Goal: Transaction & Acquisition: Purchase product/service

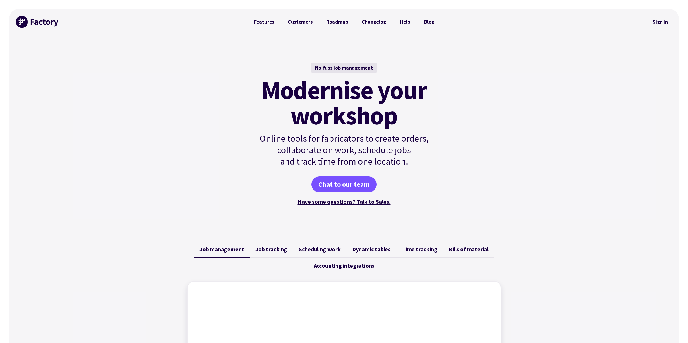
click at [658, 20] on link "Sign in" at bounding box center [660, 21] width 23 height 13
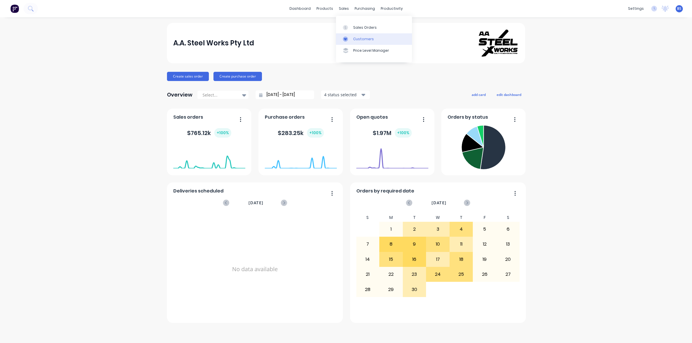
click at [352, 41] on link "Customers" at bounding box center [374, 38] width 76 height 11
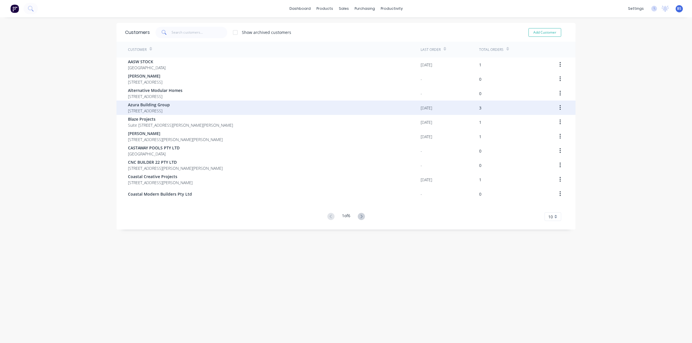
click at [168, 104] on span "Azura Building Group" at bounding box center [149, 105] width 42 height 6
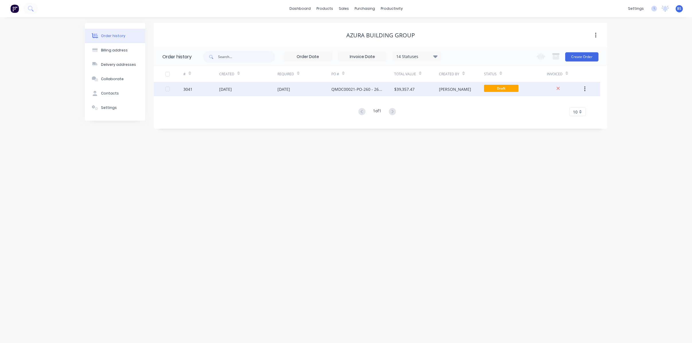
click at [285, 89] on div "[DATE]" at bounding box center [284, 89] width 13 height 6
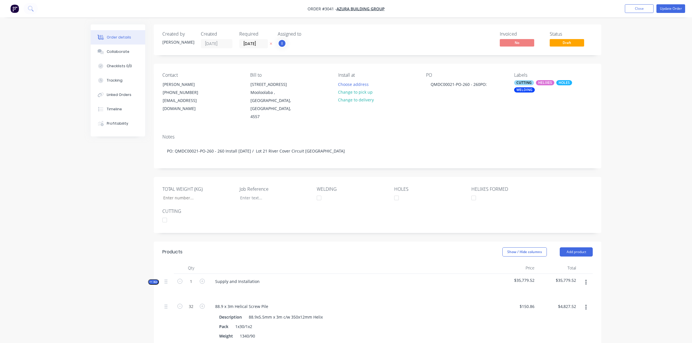
type input "7,435"
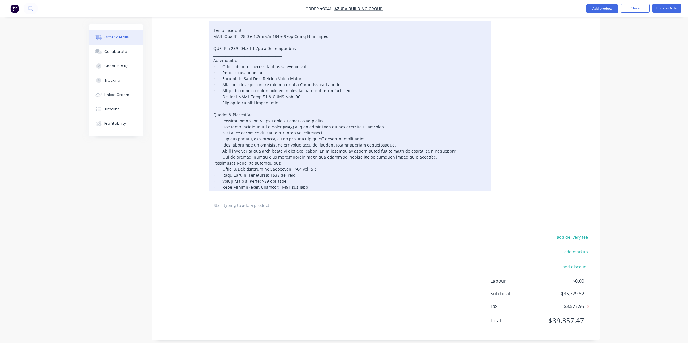
scroll to position [565, 0]
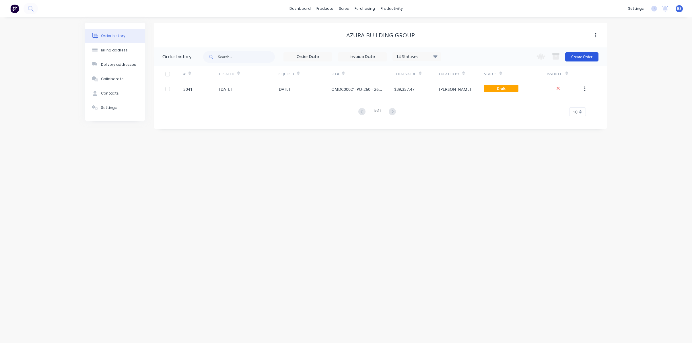
click at [593, 57] on button "Create Order" at bounding box center [581, 56] width 33 height 9
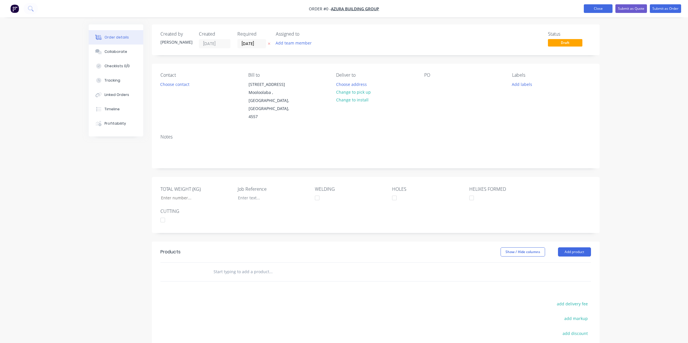
click at [595, 5] on button "Close" at bounding box center [598, 8] width 29 height 9
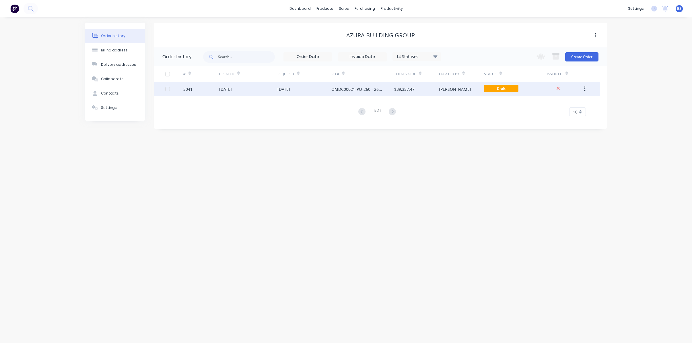
click at [331, 93] on div "[DATE]" at bounding box center [305, 89] width 54 height 14
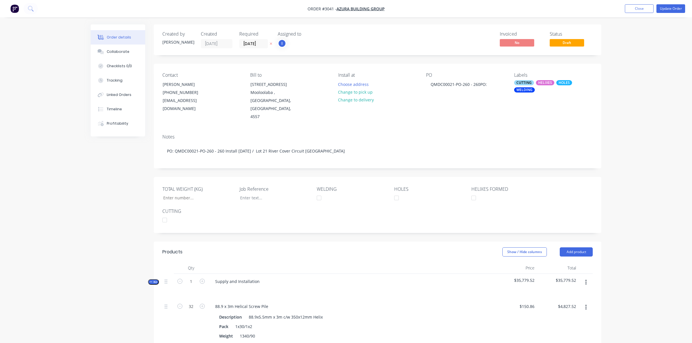
type input "7,435"
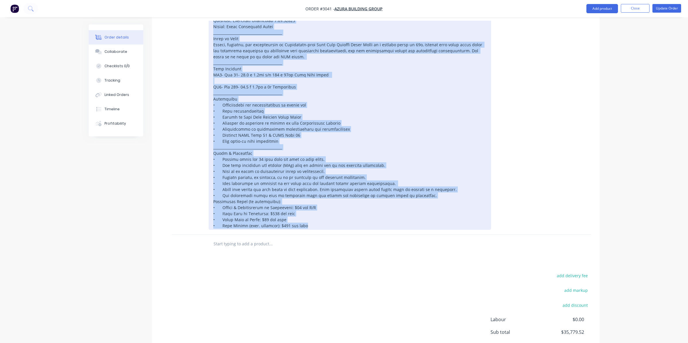
scroll to position [565, 0]
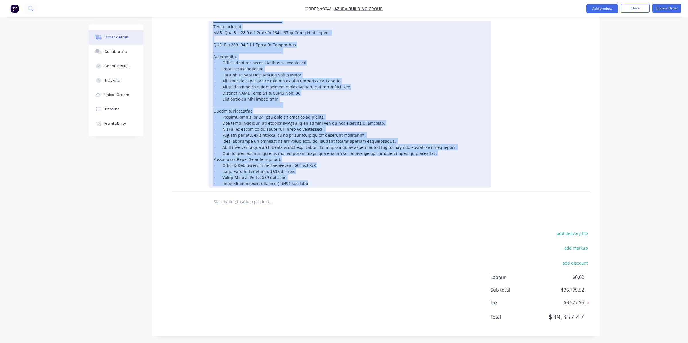
drag, startPoint x: 212, startPoint y: 100, endPoint x: 339, endPoint y: 185, distance: 152.6
click at [339, 185] on div at bounding box center [350, 74] width 282 height 225
copy div "Loremip Dolorsita: Con 20 Adipi Elit Seddoei Temporincidi Utlabo: Etdoloremag 5…"
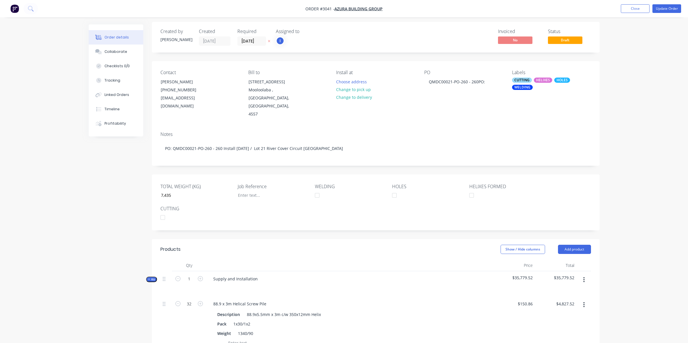
scroll to position [0, 0]
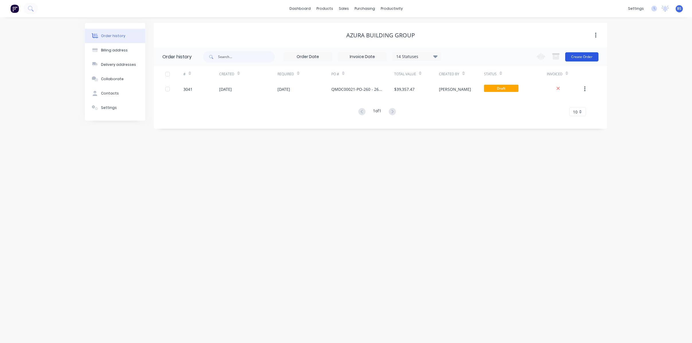
click at [585, 58] on button "Create Order" at bounding box center [581, 56] width 33 height 9
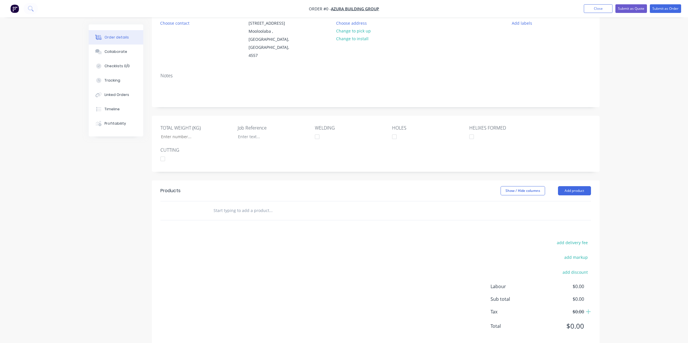
scroll to position [64, 0]
click at [579, 183] on button "Add product" at bounding box center [574, 187] width 33 height 9
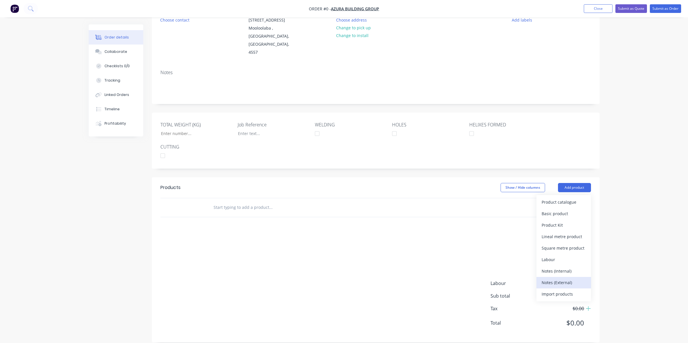
click at [553, 278] on div "Notes (External)" at bounding box center [564, 282] width 44 height 8
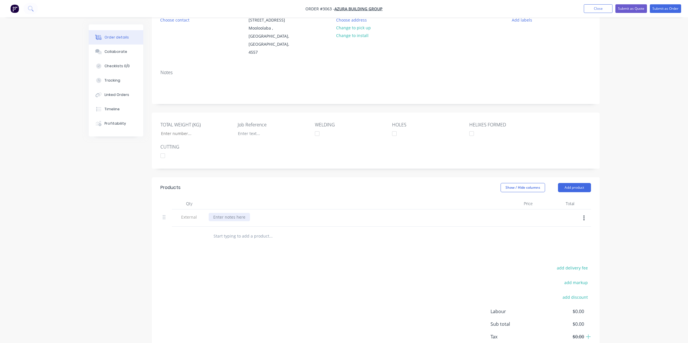
click at [243, 213] on div at bounding box center [229, 217] width 41 height 8
paste div
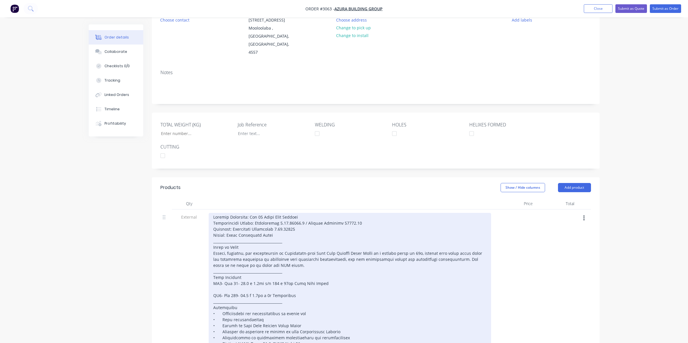
click at [259, 213] on div at bounding box center [350, 325] width 282 height 225
drag, startPoint x: 315, startPoint y: 217, endPoint x: 365, endPoint y: 217, distance: 49.9
click at [315, 217] on div at bounding box center [350, 325] width 282 height 225
click at [366, 217] on div at bounding box center [350, 325] width 282 height 225
drag, startPoint x: 362, startPoint y: 214, endPoint x: 275, endPoint y: 215, distance: 86.7
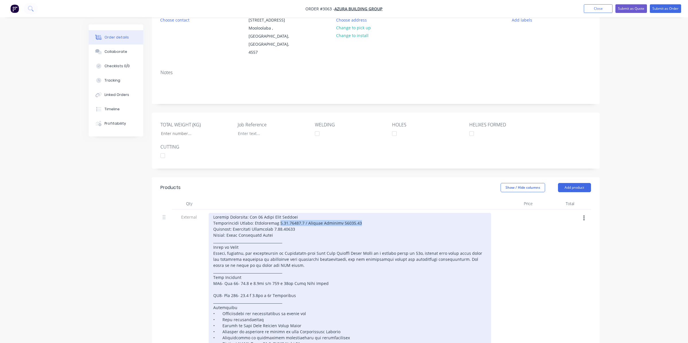
click at [275, 215] on div at bounding box center [350, 325] width 282 height 225
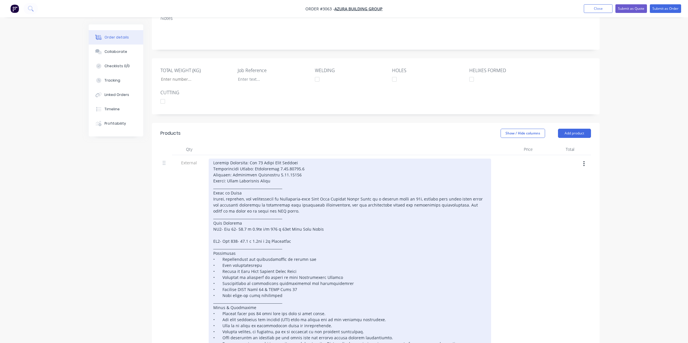
scroll to position [122, 0]
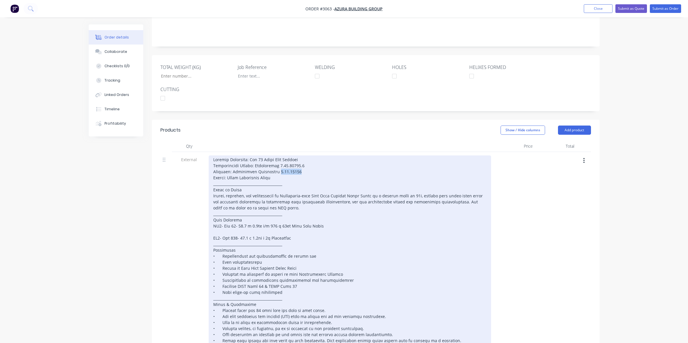
drag, startPoint x: 292, startPoint y: 164, endPoint x: 274, endPoint y: 163, distance: 18.1
click at [274, 163] on div at bounding box center [350, 267] width 282 height 225
click at [235, 218] on div at bounding box center [350, 267] width 282 height 225
click at [235, 228] on div at bounding box center [350, 267] width 282 height 225
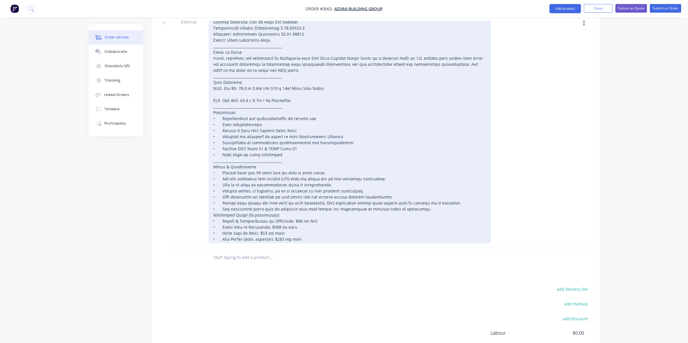
scroll to position [265, 0]
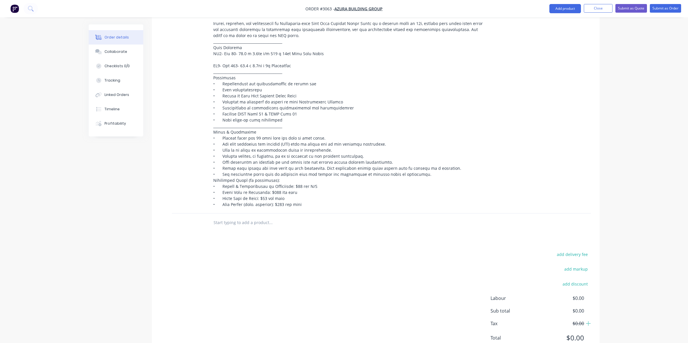
click at [549, 140] on div at bounding box center [556, 97] width 42 height 234
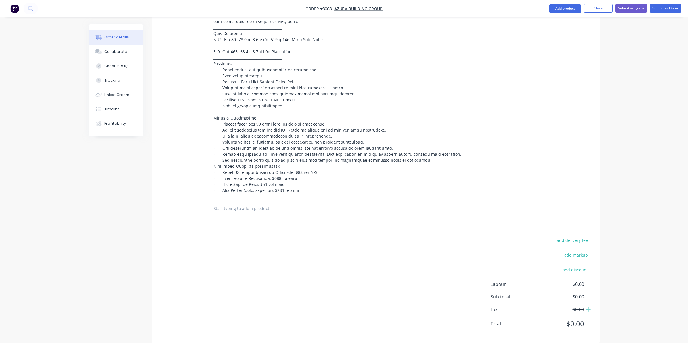
scroll to position [309, 0]
click at [256, 202] on input "text" at bounding box center [270, 207] width 115 height 11
type input "s"
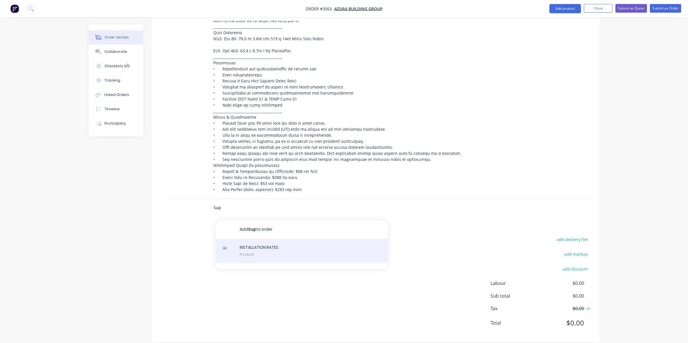
click at [251, 244] on div "INSTALLATION RATES Product" at bounding box center [302, 251] width 172 height 24
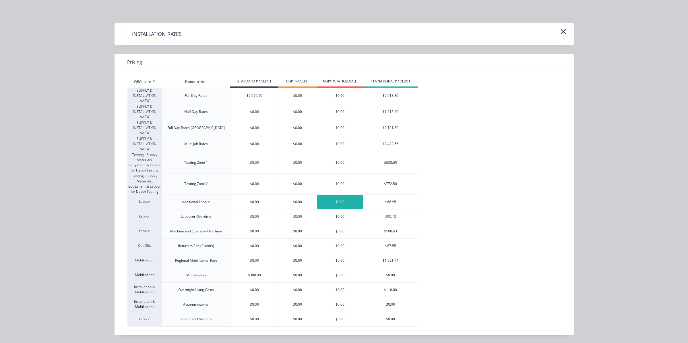
scroll to position [288, 0]
click at [565, 27] on button "button" at bounding box center [563, 31] width 9 height 9
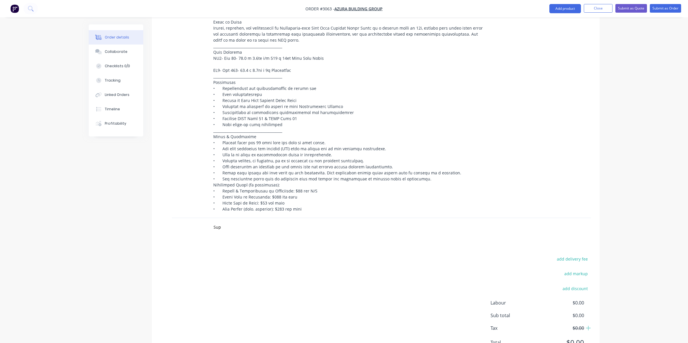
scroll to position [309, 0]
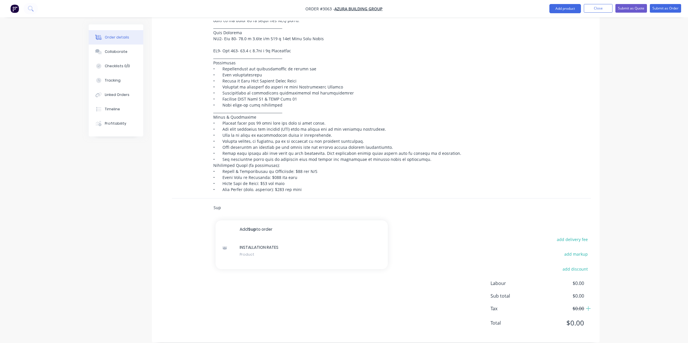
click at [225, 203] on input "Sup" at bounding box center [270, 207] width 115 height 11
type input "S"
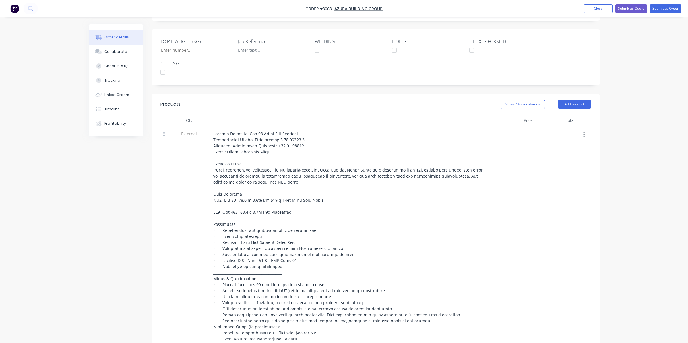
scroll to position [137, 0]
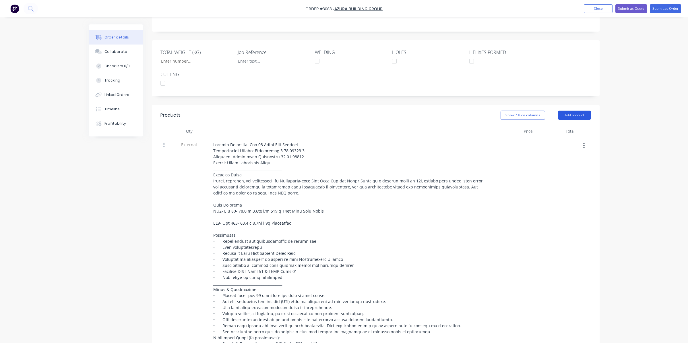
click at [582, 111] on button "Add product" at bounding box center [574, 115] width 33 height 9
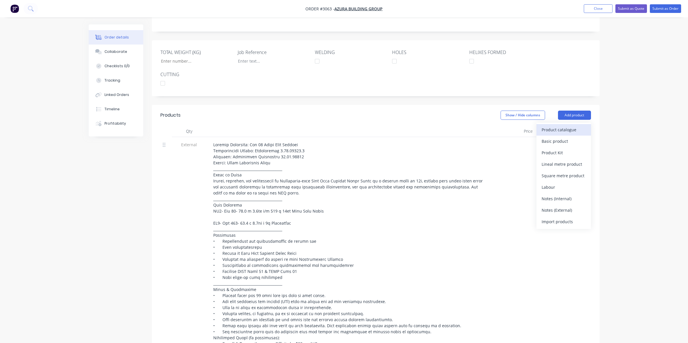
click at [567, 125] on div "Product catalogue" at bounding box center [564, 129] width 44 height 8
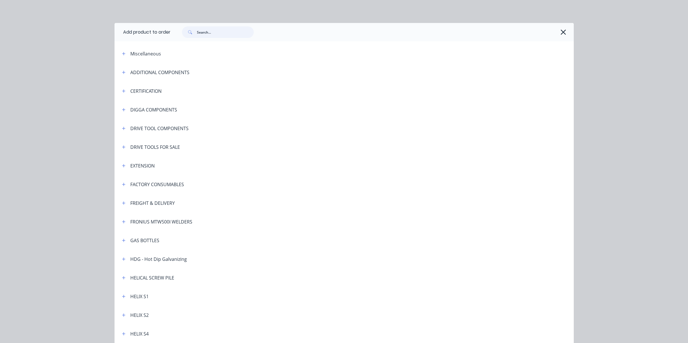
click at [227, 33] on input "text" at bounding box center [225, 31] width 57 height 11
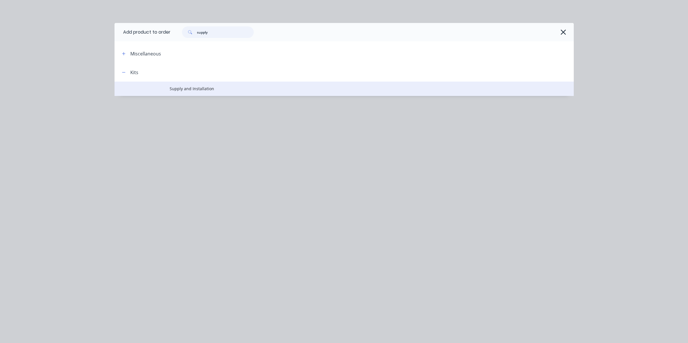
type input "supply"
click at [221, 89] on span "Supply and Installation" at bounding box center [331, 89] width 323 height 6
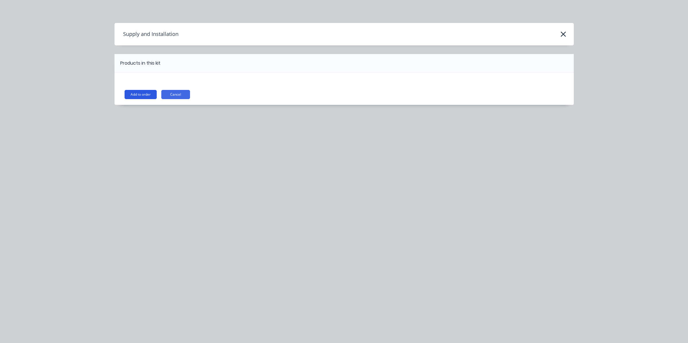
click at [143, 95] on button "Add to order" at bounding box center [141, 94] width 32 height 9
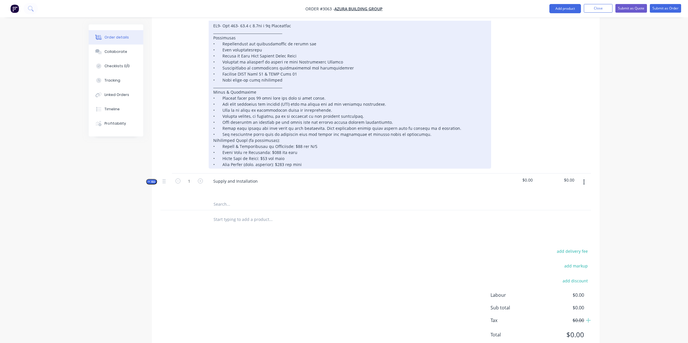
scroll to position [346, 0]
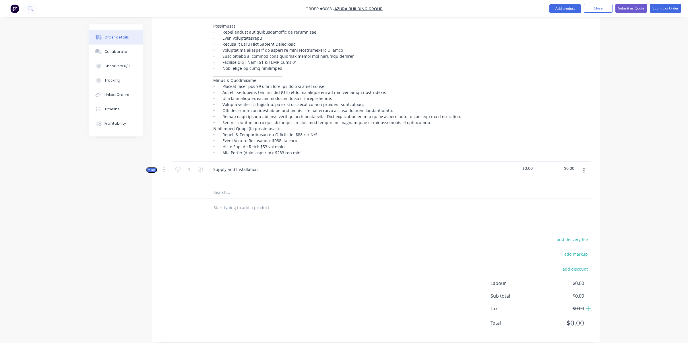
click at [224, 187] on input "text" at bounding box center [270, 192] width 115 height 11
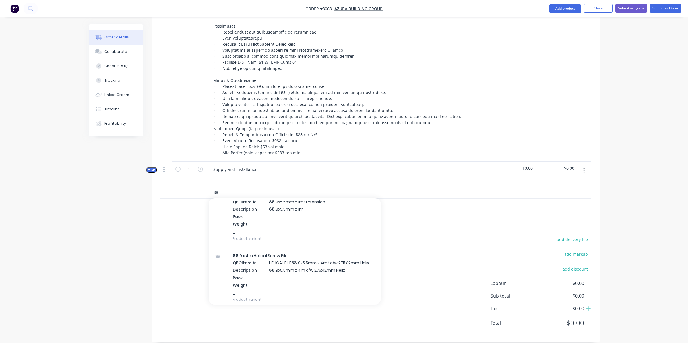
scroll to position [0, 0]
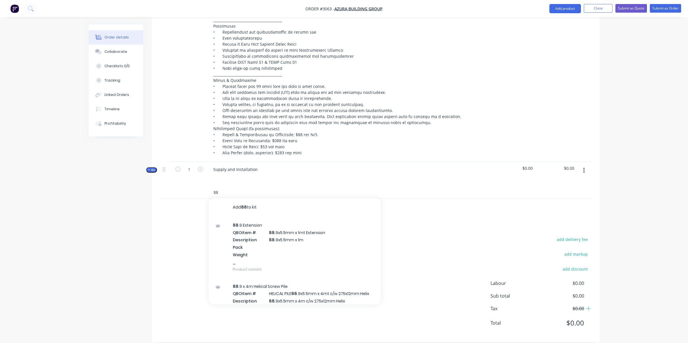
click at [229, 187] on input "88" at bounding box center [270, 192] width 115 height 11
drag, startPoint x: 227, startPoint y: 185, endPoint x: 206, endPoint y: 185, distance: 20.7
click at [206, 187] on div "88 Add 88 to kit 88 .9 Extension QBO Item # 88 .9x5.5mm x 1mt Extension Descrip…" at bounding box center [309, 192] width 207 height 11
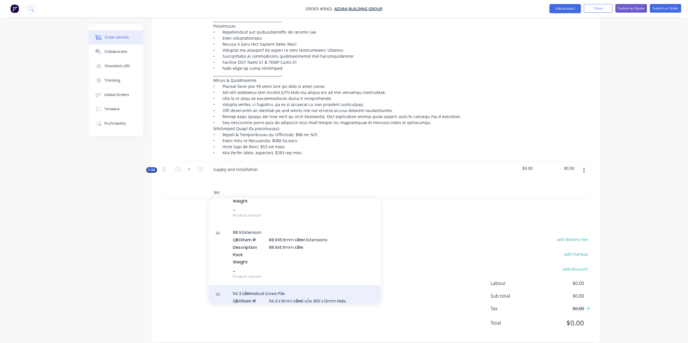
scroll to position [373, 0]
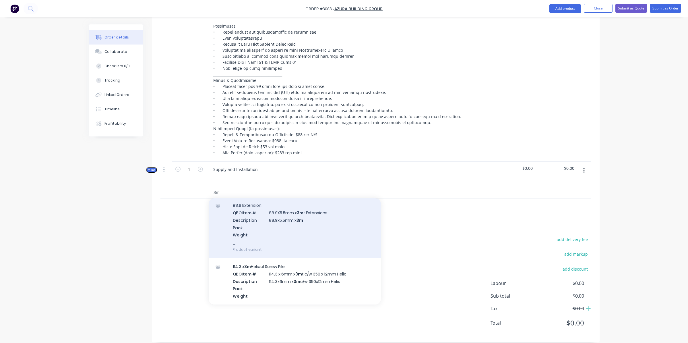
type input "3m"
click at [288, 207] on div "88.9 Extension QBO Item # 88.9X5.5mm x 3m t Extensions Description 88.9x5.5mm x…" at bounding box center [295, 227] width 172 height 61
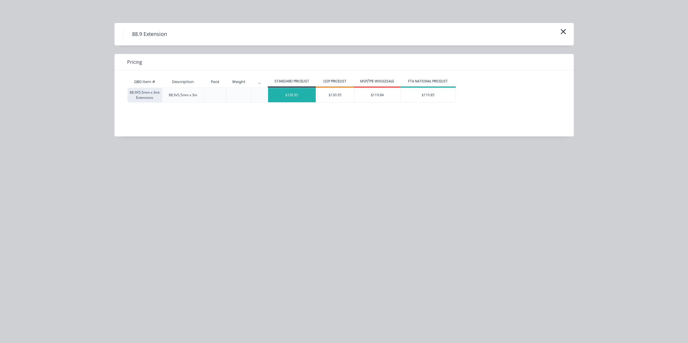
click at [301, 96] on div "$130.95" at bounding box center [292, 95] width 48 height 14
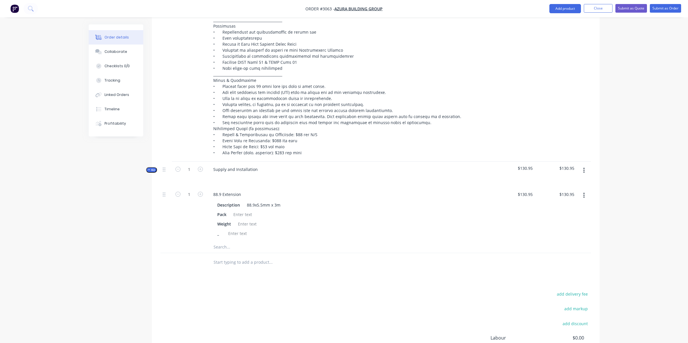
click at [149, 168] on span "Kit" at bounding box center [151, 170] width 7 height 4
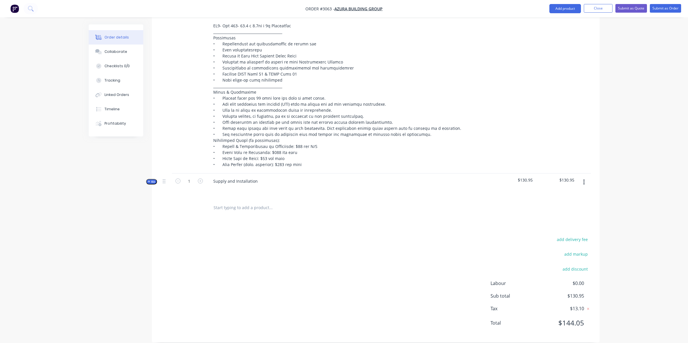
click at [149, 160] on div "Created by [PERSON_NAME] Created [DATE] Required [DATE] Assigned to Add team me…" at bounding box center [344, 21] width 511 height 660
click at [151, 179] on span "Kit" at bounding box center [151, 181] width 7 height 4
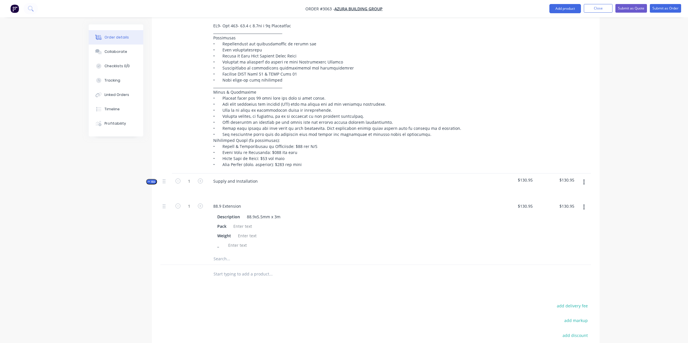
click at [239, 253] on input "text" at bounding box center [270, 258] width 115 height 11
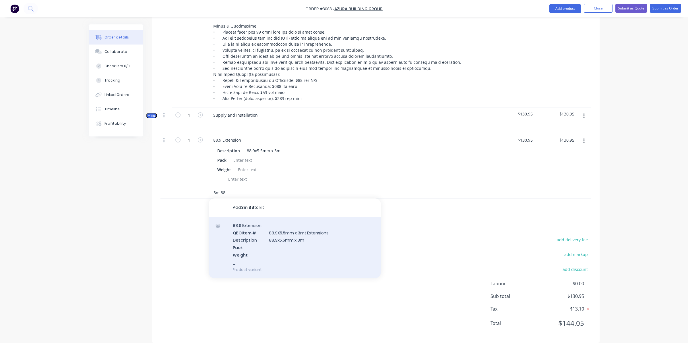
scroll to position [400, 0]
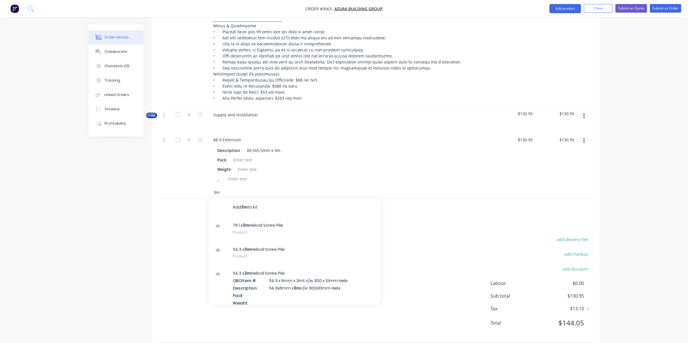
type input "3m"
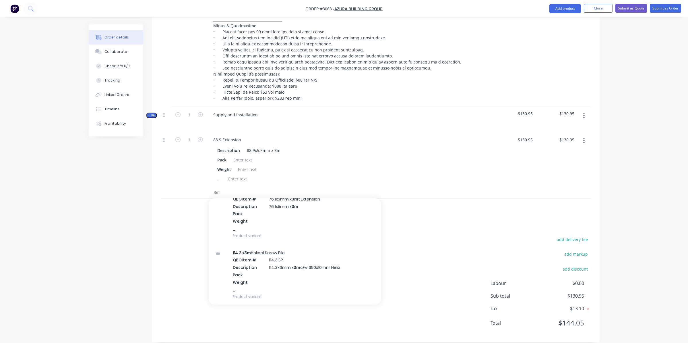
scroll to position [172, 0]
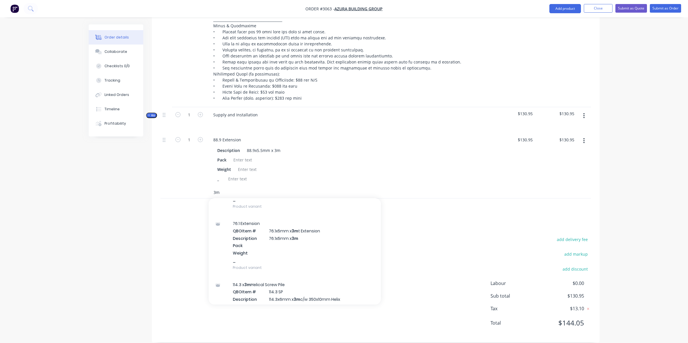
click at [279, 187] on input "3m" at bounding box center [270, 192] width 115 height 11
drag, startPoint x: 220, startPoint y: 182, endPoint x: 203, endPoint y: 185, distance: 17.7
click at [203, 187] on div "3m Add 3m to kit 76.1 x 3m Helical Screw Pile Product 114.3 x 3m Helical Screw …" at bounding box center [375, 193] width 431 height 12
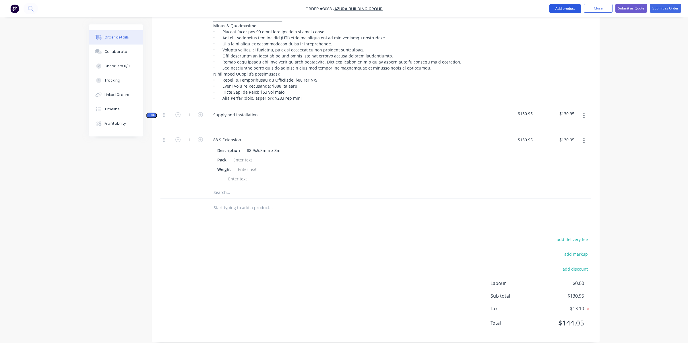
click at [558, 10] on button "Add product" at bounding box center [565, 8] width 32 height 9
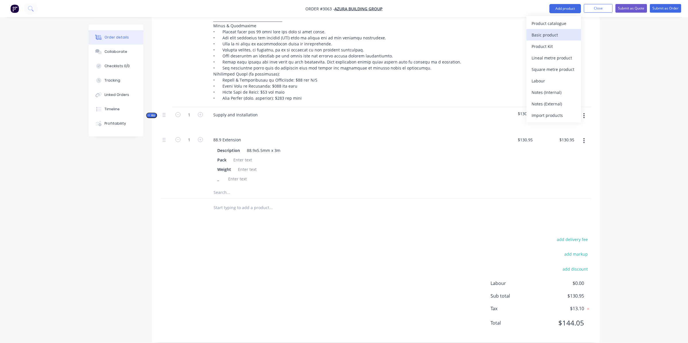
click at [537, 34] on div "Basic product" at bounding box center [554, 35] width 44 height 8
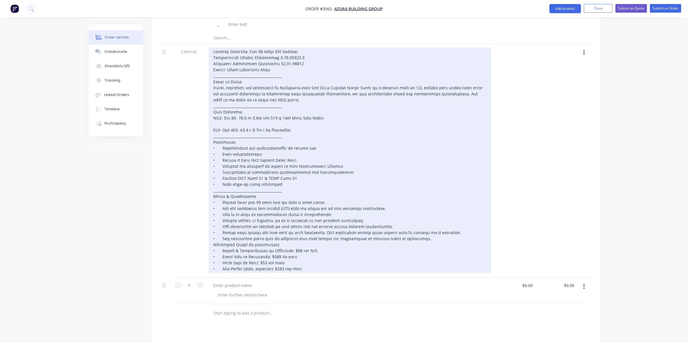
scroll to position [343, 0]
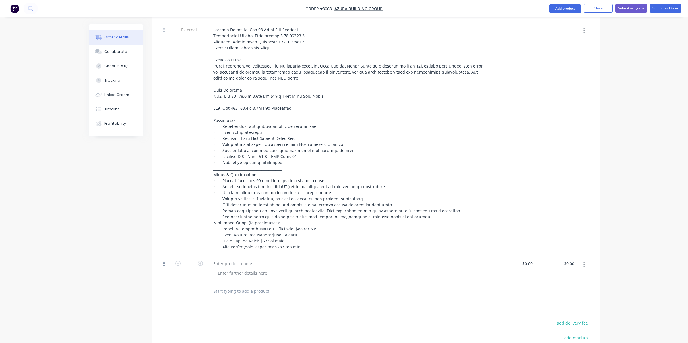
click at [164, 261] on icon at bounding box center [164, 263] width 3 height 5
click at [582, 259] on button "button" at bounding box center [583, 264] width 13 height 10
click at [550, 310] on div "Delete" at bounding box center [564, 314] width 44 height 8
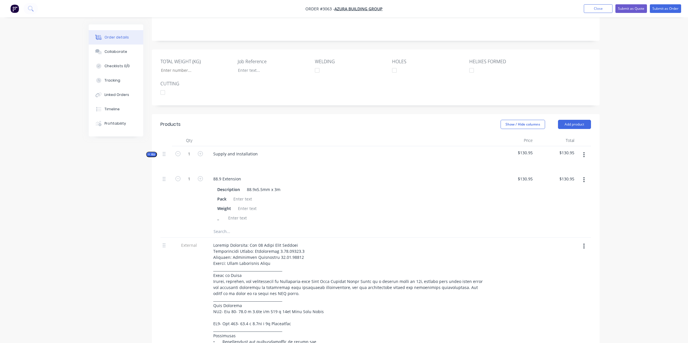
scroll to position [113, 0]
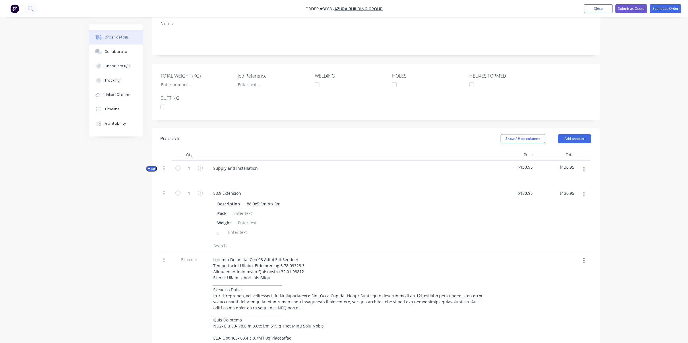
click at [148, 167] on icon "button" at bounding box center [149, 168] width 3 height 3
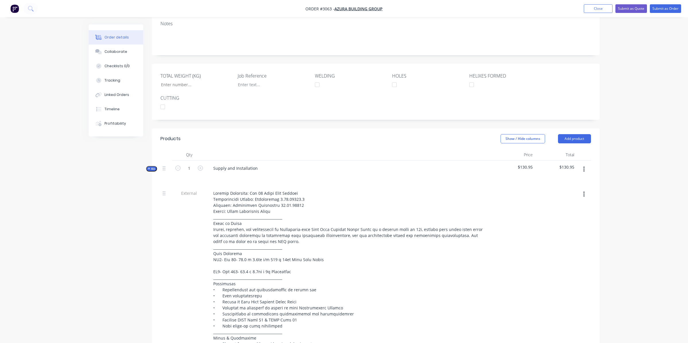
drag, startPoint x: 148, startPoint y: 160, endPoint x: 153, endPoint y: 165, distance: 6.7
click at [148, 167] on icon "button" at bounding box center [149, 168] width 3 height 3
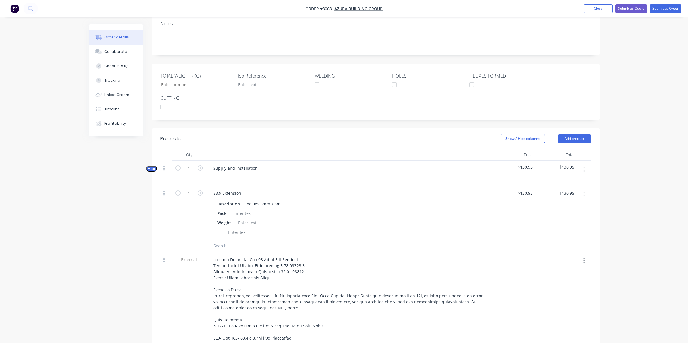
drag, startPoint x: 317, startPoint y: 234, endPoint x: 284, endPoint y: 236, distance: 33.6
click at [284, 240] on input "text" at bounding box center [270, 245] width 115 height 11
click at [216, 240] on input "text" at bounding box center [270, 245] width 115 height 11
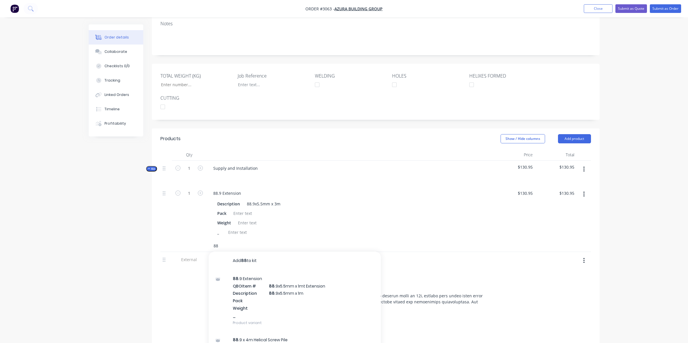
type input "8"
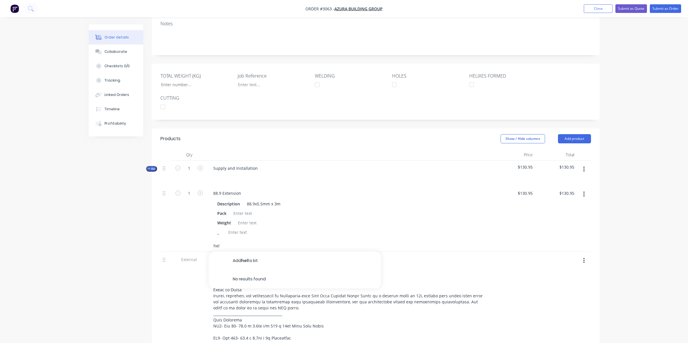
type input "heli"
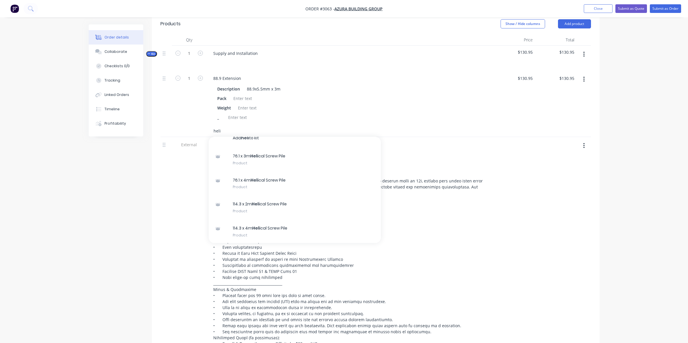
scroll to position [0, 0]
drag, startPoint x: 231, startPoint y: 124, endPoint x: 181, endPoint y: 115, distance: 51.1
click at [184, 115] on div "1 88.9 Extension Description 88.9x5.5mm x 3m Pack Weight _ $130.95 $130.95 $130…" at bounding box center [375, 104] width 431 height 66
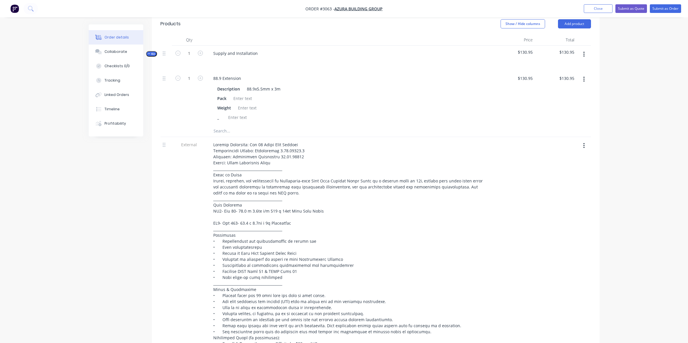
click at [586, 49] on button "button" at bounding box center [583, 54] width 13 height 10
click at [569, 65] on div "Add product to kit" at bounding box center [564, 69] width 44 height 8
click at [546, 88] on div "Product catalogue" at bounding box center [564, 92] width 44 height 8
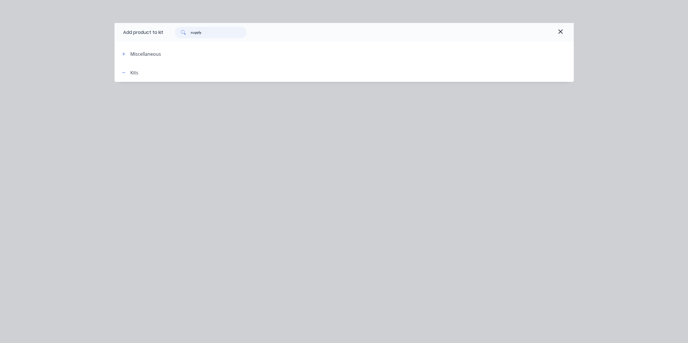
drag, startPoint x: 215, startPoint y: 34, endPoint x: 137, endPoint y: 23, distance: 77.9
click at [137, 24] on div "Add product to kit supply" at bounding box center [344, 32] width 459 height 19
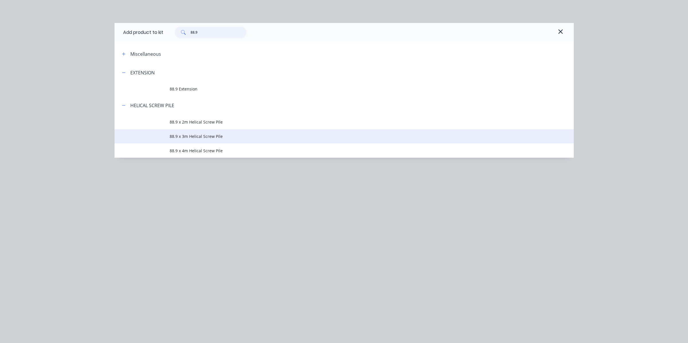
type input "88.9"
click at [214, 137] on span "88.9 x 3m Helical Screw Pile" at bounding box center [331, 136] width 323 height 6
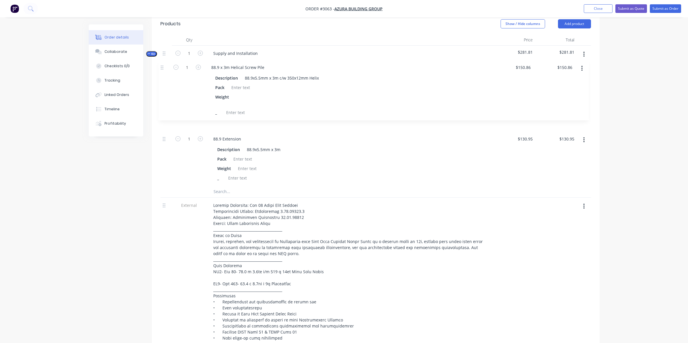
drag, startPoint x: 164, startPoint y: 125, endPoint x: 162, endPoint y: 66, distance: 59.2
click at [162, 71] on div "1 88.9 Extension Description 88.9x5.5mm x 3m Pack Weight _ $130.95 $130.95 $130…" at bounding box center [375, 128] width 431 height 115
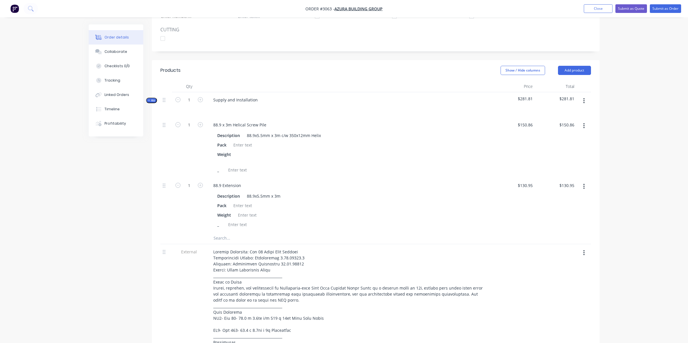
scroll to position [170, 0]
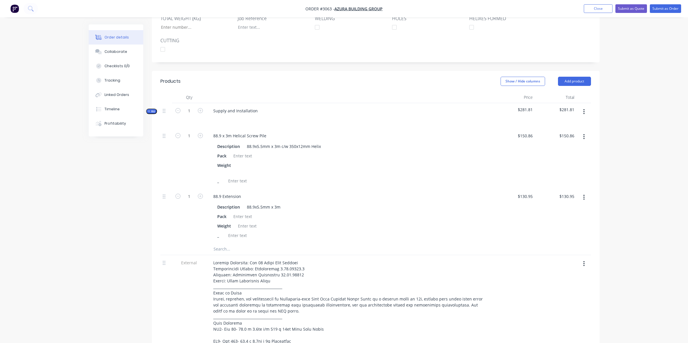
click at [585, 106] on button "button" at bounding box center [583, 111] width 13 height 10
click at [569, 123] on button "Add product to kit" at bounding box center [563, 126] width 55 height 11
click at [552, 157] on div "Basic product" at bounding box center [564, 161] width 44 height 8
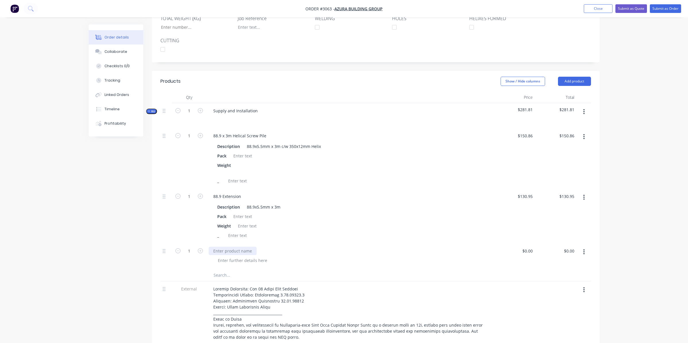
click at [239, 247] on div at bounding box center [233, 251] width 48 height 8
click at [308, 231] on div "_" at bounding box center [349, 235] width 268 height 8
click at [162, 245] on div at bounding box center [165, 256] width 11 height 26
click at [165, 248] on icon at bounding box center [164, 250] width 3 height 5
click at [583, 249] on icon "button" at bounding box center [583, 252] width 1 height 6
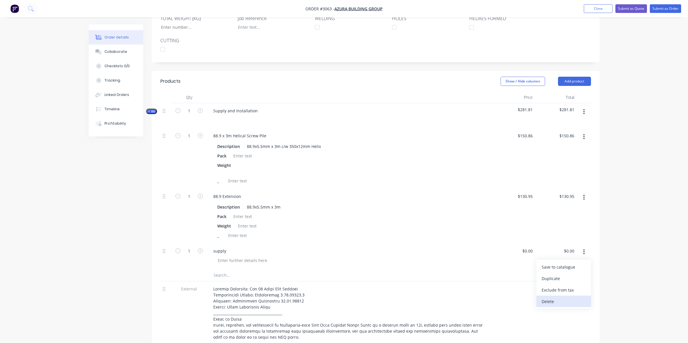
click at [565, 297] on div "Delete" at bounding box center [564, 301] width 44 height 8
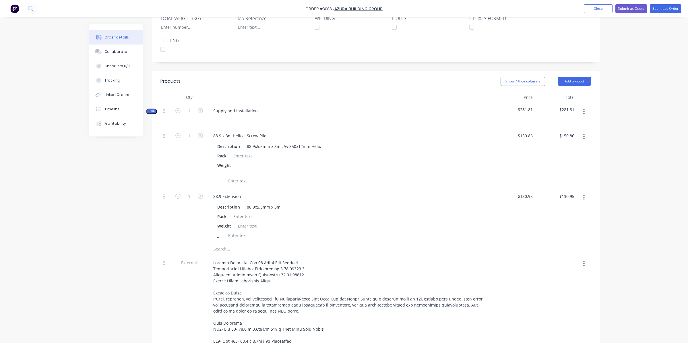
click at [584, 108] on icon "button" at bounding box center [583, 111] width 1 height 6
click at [572, 123] on div "Add product to kit" at bounding box center [564, 127] width 44 height 8
click at [566, 146] on div "Product catalogue" at bounding box center [564, 150] width 44 height 8
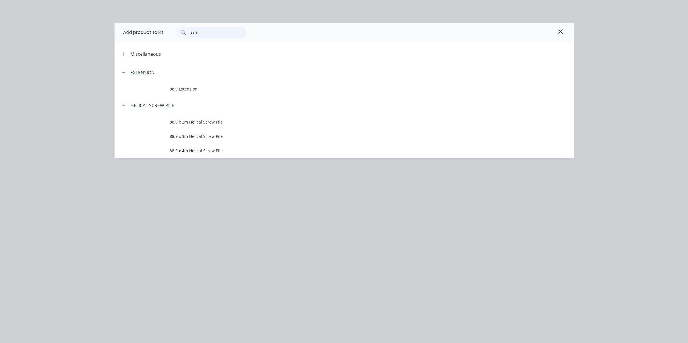
click at [206, 36] on input "88.9" at bounding box center [219, 32] width 56 height 11
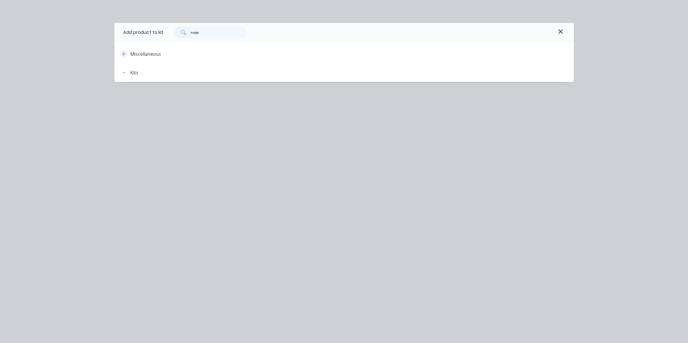
click at [127, 55] on button "button" at bounding box center [123, 53] width 7 height 7
click at [139, 56] on div "Miscellaneous" at bounding box center [145, 54] width 31 height 7
click at [200, 34] on input "supp" at bounding box center [219, 32] width 56 height 11
drag, startPoint x: 209, startPoint y: 32, endPoint x: 178, endPoint y: 33, distance: 30.4
click at [178, 33] on div "supply" at bounding box center [211, 32] width 72 height 11
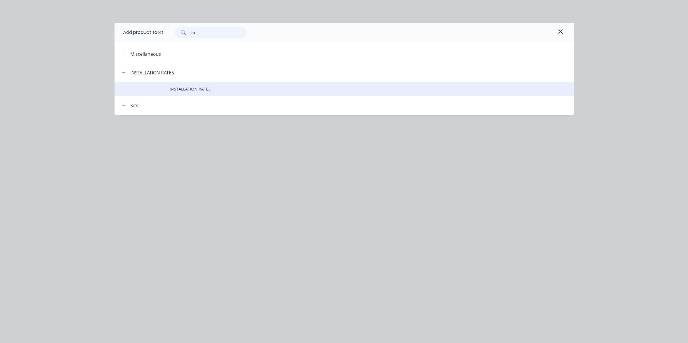
type input "ins"
click at [208, 92] on span "INSTALLATION RATES" at bounding box center [331, 89] width 323 height 6
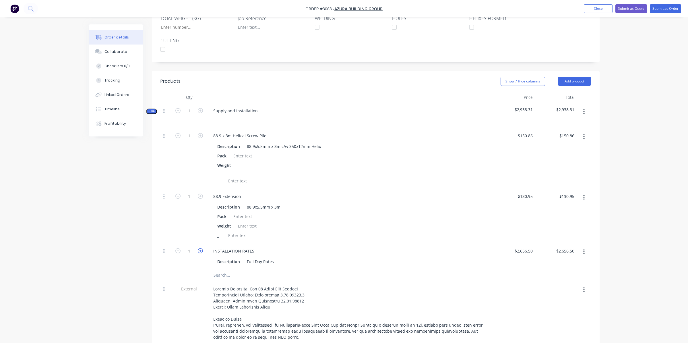
click at [201, 248] on icon "button" at bounding box center [200, 250] width 5 height 5
type input "2"
type input "$5,313.00"
click at [522, 247] on input "2656.5" at bounding box center [524, 251] width 21 height 8
click at [522, 247] on input "2656.5" at bounding box center [527, 251] width 15 height 8
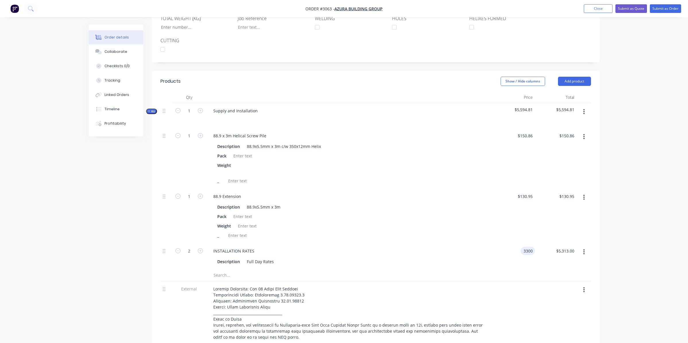
type input "$3,300.00"
type input "$6,600.00"
click at [324, 189] on div "88.9 Extension Description 88.9x5.5mm x 3m Pack Weight _" at bounding box center [349, 216] width 287 height 55
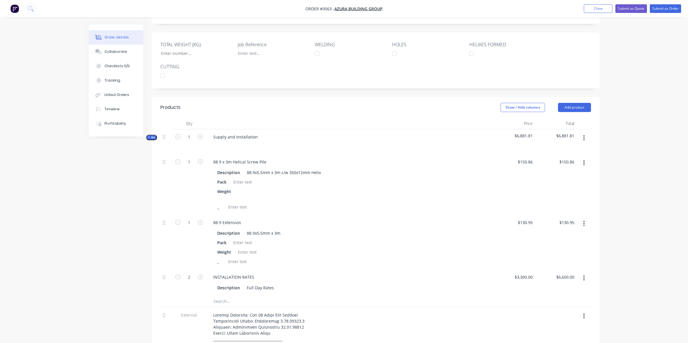
scroll to position [142, 0]
click at [193, 160] on input "1" at bounding box center [189, 164] width 15 height 9
type input "26"
type input "$3,922.36"
click at [191, 220] on input "1" at bounding box center [189, 224] width 15 height 9
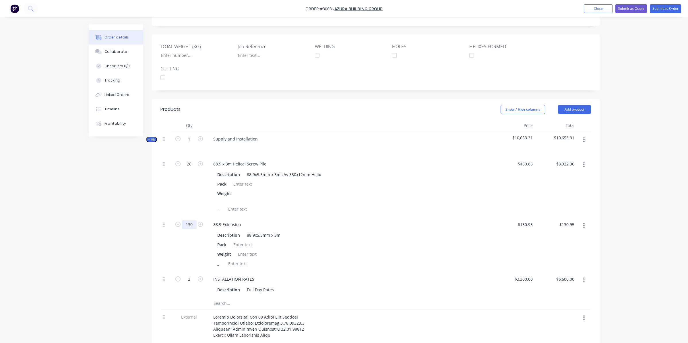
type input "130"
type input "$17,023.50"
click at [425, 231] on div "Description 88.9x5.5mm x 3m" at bounding box center [349, 235] width 268 height 8
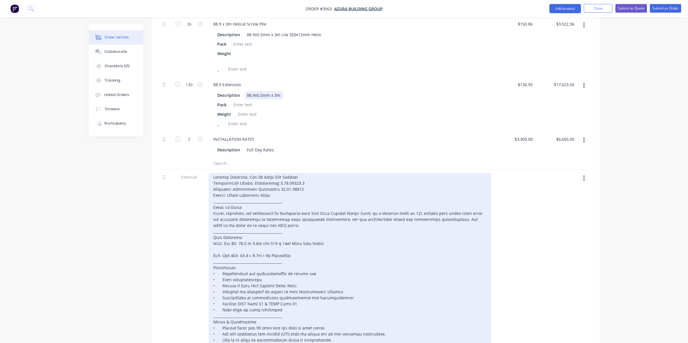
scroll to position [286, 0]
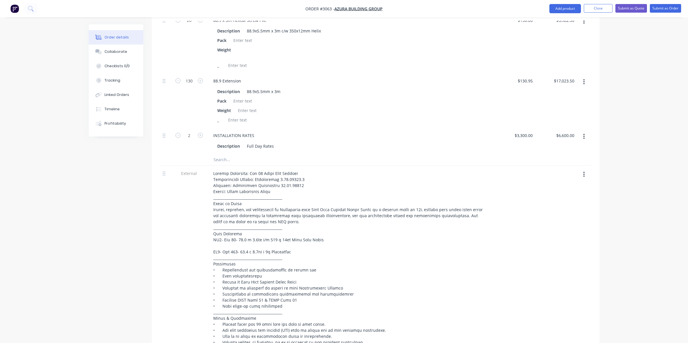
drag, startPoint x: 233, startPoint y: 152, endPoint x: 230, endPoint y: 153, distance: 3.0
click at [232, 154] on input "text" at bounding box center [270, 159] width 115 height 11
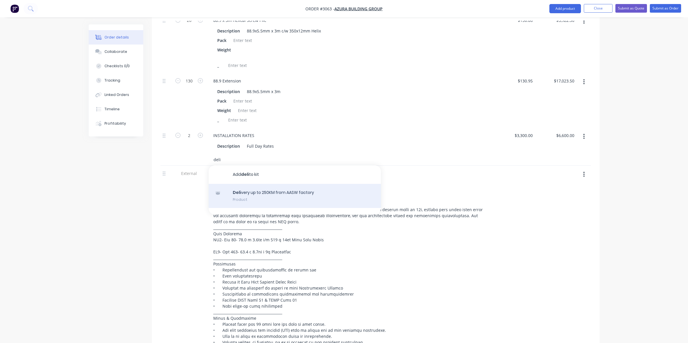
type input "deli"
click at [258, 184] on div "Deli very up to 250KM from AASW factory Product" at bounding box center [295, 196] width 172 height 24
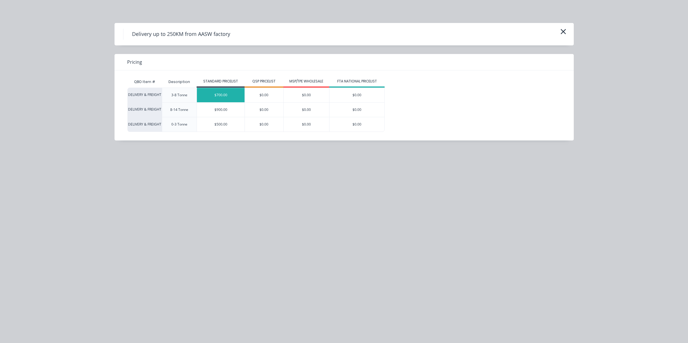
click at [232, 98] on div "$700.00" at bounding box center [221, 95] width 48 height 14
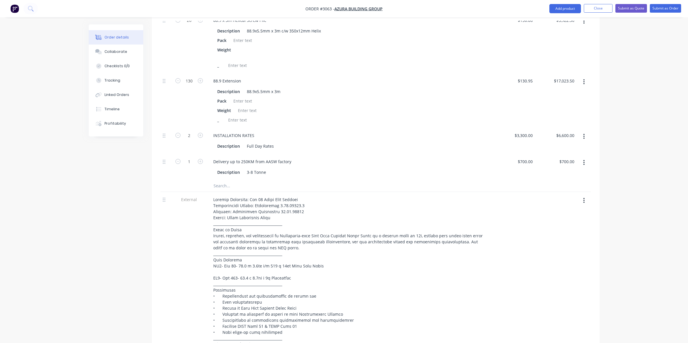
click at [171, 232] on div at bounding box center [165, 309] width 11 height 234
click at [225, 180] on input "text" at bounding box center [270, 185] width 115 height 11
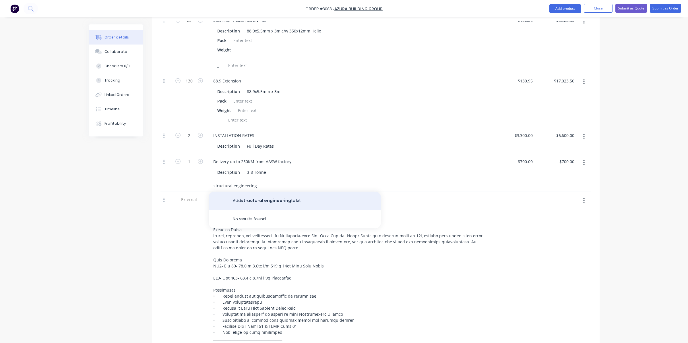
type input "structural engineering"
click at [260, 196] on button "Add structural engineering to kit" at bounding box center [295, 200] width 172 height 18
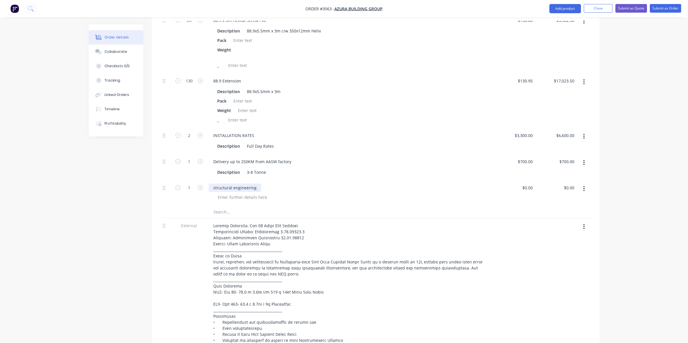
click at [214, 183] on div "structural engineering" at bounding box center [235, 187] width 53 height 8
click at [529, 183] on input "0" at bounding box center [528, 187] width 13 height 8
type input "$1,200.00"
click at [480, 183] on div "Structural Engineering" at bounding box center [350, 187] width 282 height 8
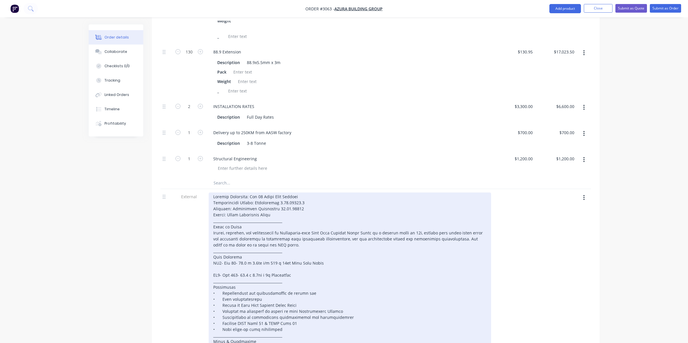
scroll to position [195, 0]
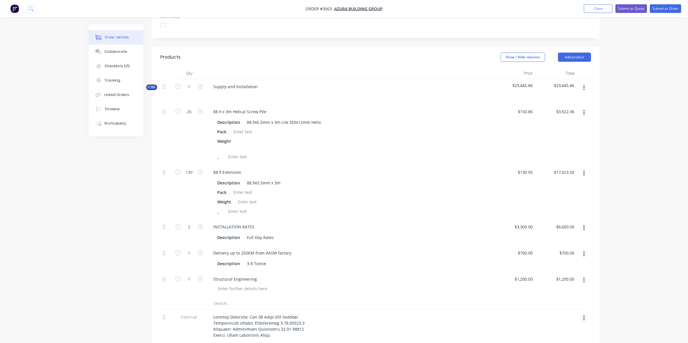
click at [149, 86] on icon "button" at bounding box center [149, 87] width 3 height 3
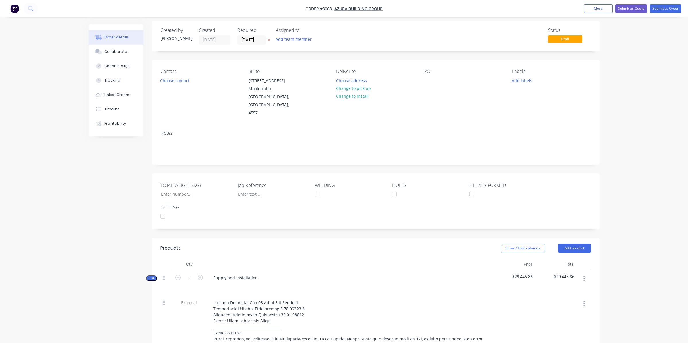
scroll to position [0, 0]
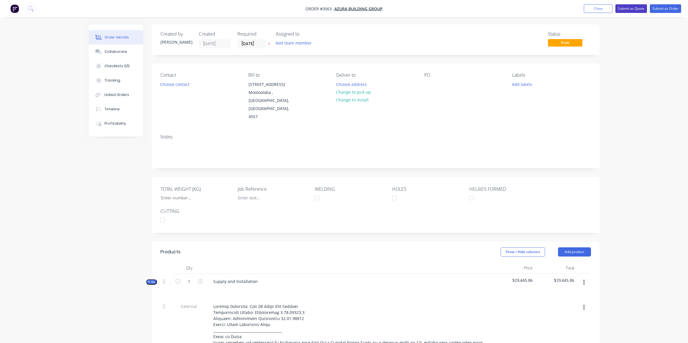
click at [633, 9] on button "Submit as Quote" at bounding box center [631, 8] width 32 height 9
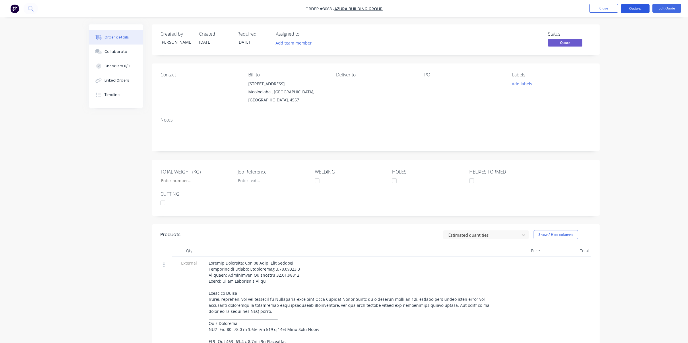
click at [636, 9] on button "Options" at bounding box center [635, 8] width 29 height 9
click at [631, 39] on button "Quote" at bounding box center [617, 34] width 63 height 11
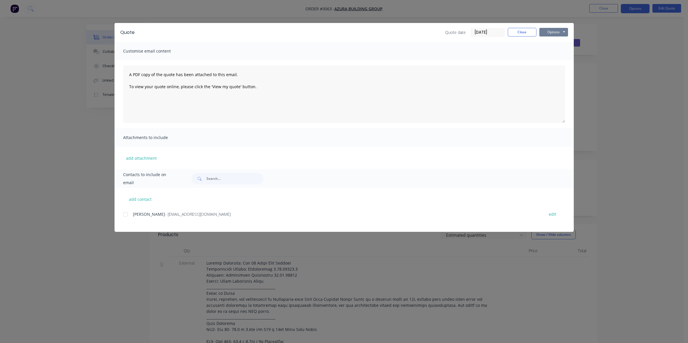
click at [557, 28] on button "Options" at bounding box center [553, 32] width 29 height 9
click at [566, 42] on button "Preview" at bounding box center [557, 42] width 37 height 9
click at [518, 34] on button "Close" at bounding box center [522, 32] width 29 height 9
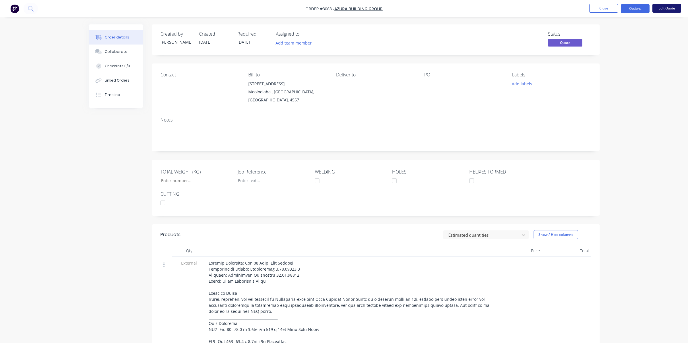
click at [664, 7] on button "Edit Quote" at bounding box center [666, 8] width 29 height 9
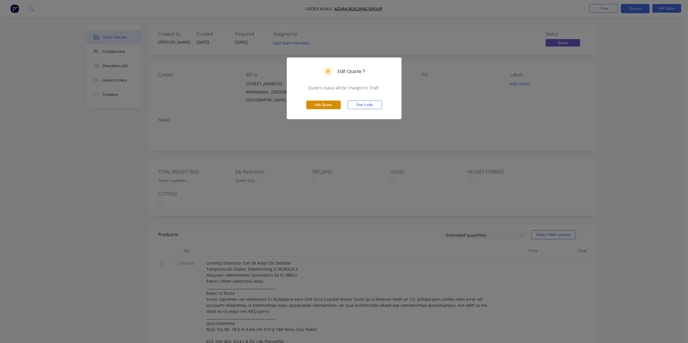
click at [334, 103] on button "Edit Quote" at bounding box center [323, 104] width 34 height 9
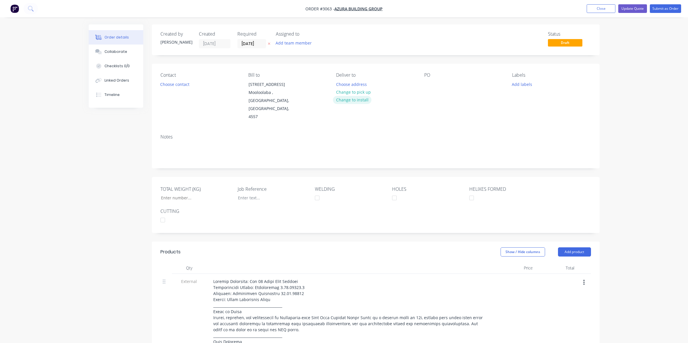
click at [341, 99] on button "Change to install" at bounding box center [352, 100] width 38 height 8
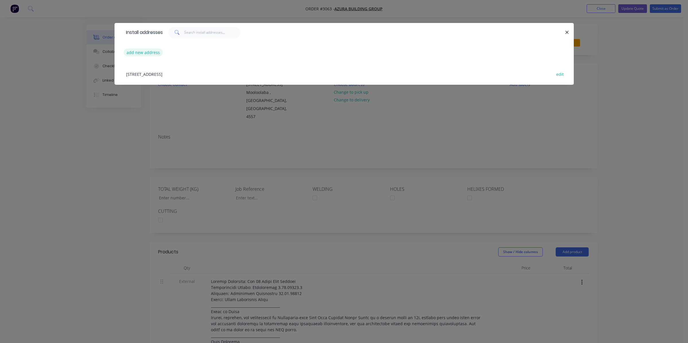
click at [142, 53] on button "add new address" at bounding box center [143, 53] width 39 height 8
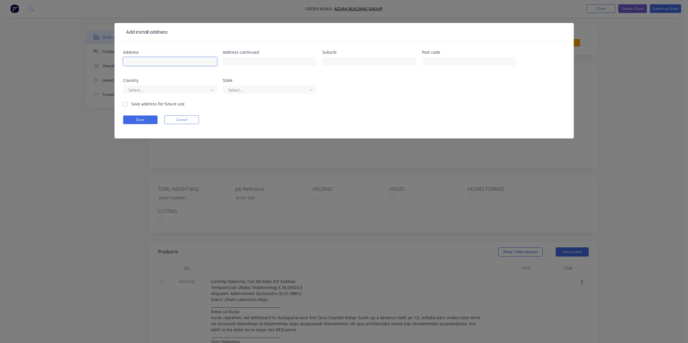
click at [145, 59] on input "text" at bounding box center [170, 61] width 94 height 9
type input "2"
type input "Lot [GEOGRAPHIC_DATA] Cct"
click at [334, 60] on input "Mmurrumba Downs" at bounding box center [369, 61] width 94 height 9
type input "Murrumba Downs"
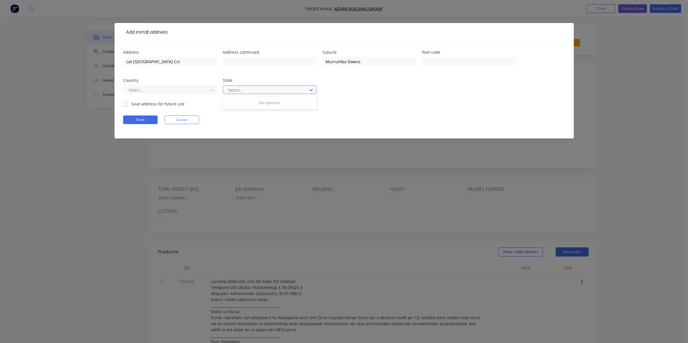
click at [228, 90] on input "text" at bounding box center [228, 90] width 1 height 6
click at [204, 88] on div at bounding box center [166, 89] width 77 height 7
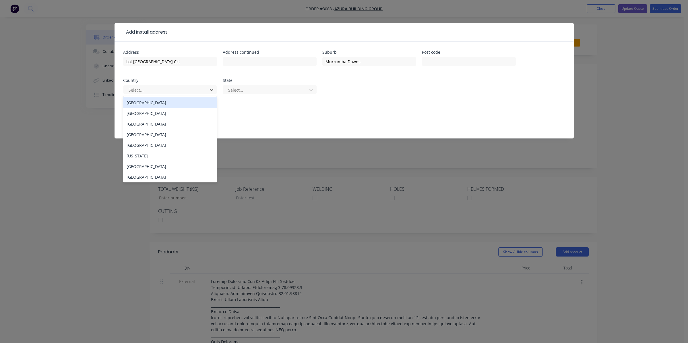
click at [185, 102] on div "[GEOGRAPHIC_DATA]" at bounding box center [170, 102] width 94 height 11
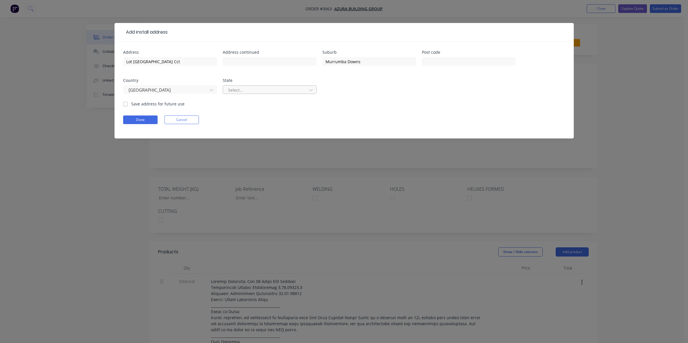
click at [244, 89] on div at bounding box center [266, 89] width 77 height 7
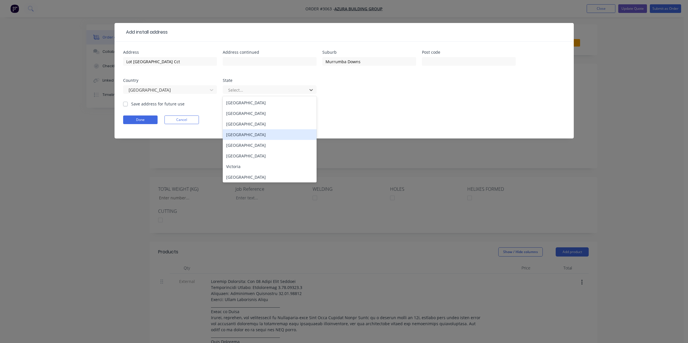
click at [239, 133] on div "[GEOGRAPHIC_DATA]" at bounding box center [270, 134] width 94 height 11
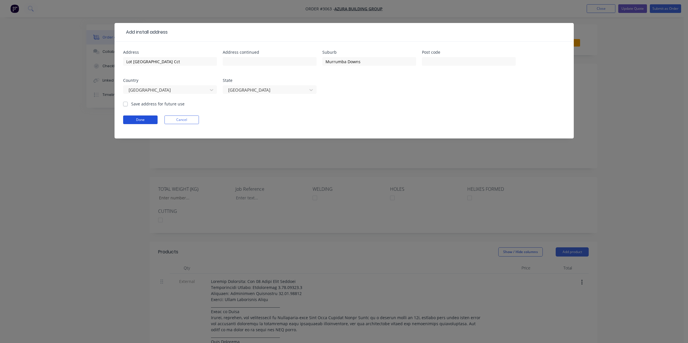
click at [147, 119] on button "Done" at bounding box center [140, 119] width 34 height 9
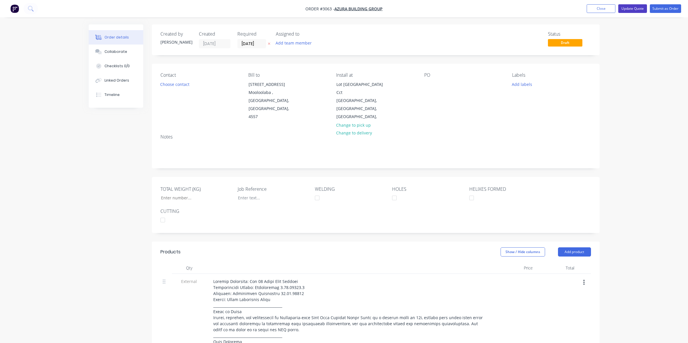
click at [643, 8] on button "Update Quote" at bounding box center [632, 8] width 29 height 9
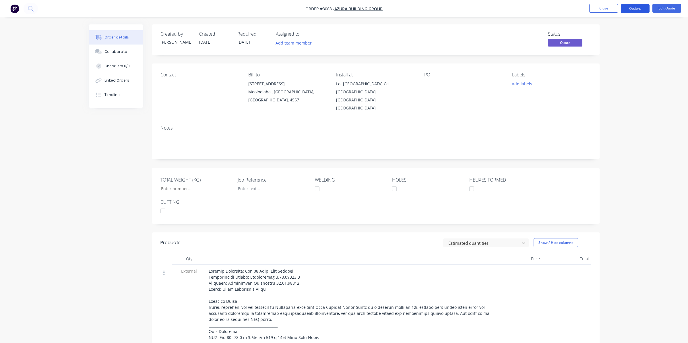
click at [629, 6] on button "Options" at bounding box center [635, 8] width 29 height 9
click at [607, 34] on div "Quote" at bounding box center [618, 35] width 53 height 8
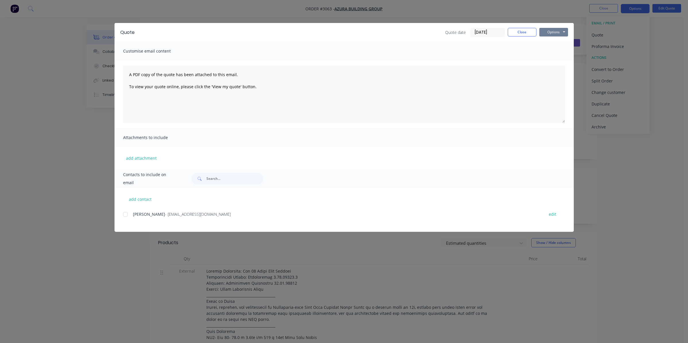
click at [545, 29] on button "Options" at bounding box center [553, 32] width 29 height 9
click at [551, 42] on button "Preview" at bounding box center [557, 42] width 37 height 9
click at [527, 34] on button "Close" at bounding box center [522, 32] width 29 height 9
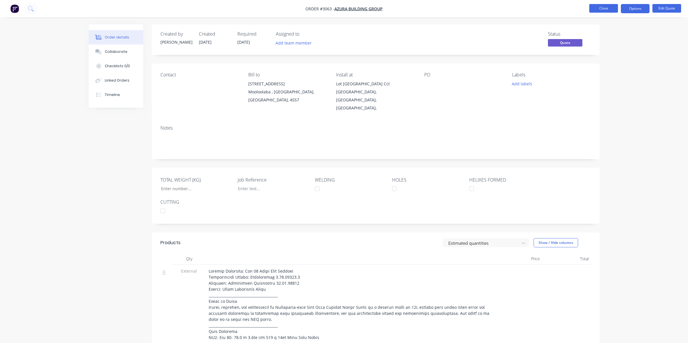
click at [602, 6] on button "Close" at bounding box center [603, 8] width 29 height 9
